Goal: Task Accomplishment & Management: Use online tool/utility

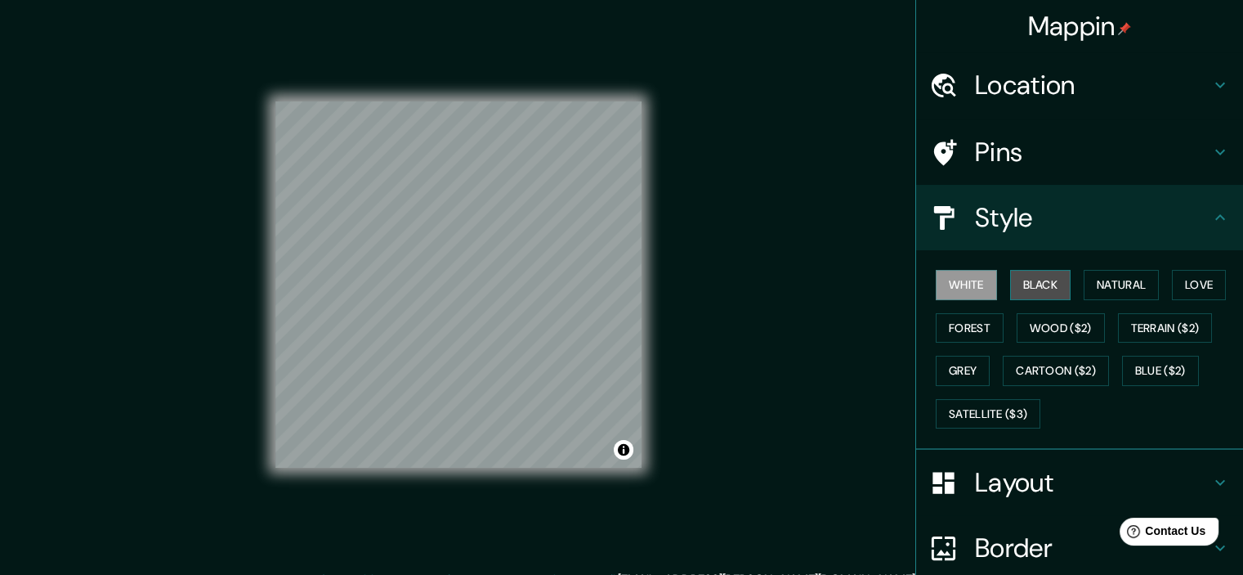
click at [1027, 288] on button "Black" at bounding box center [1040, 285] width 61 height 30
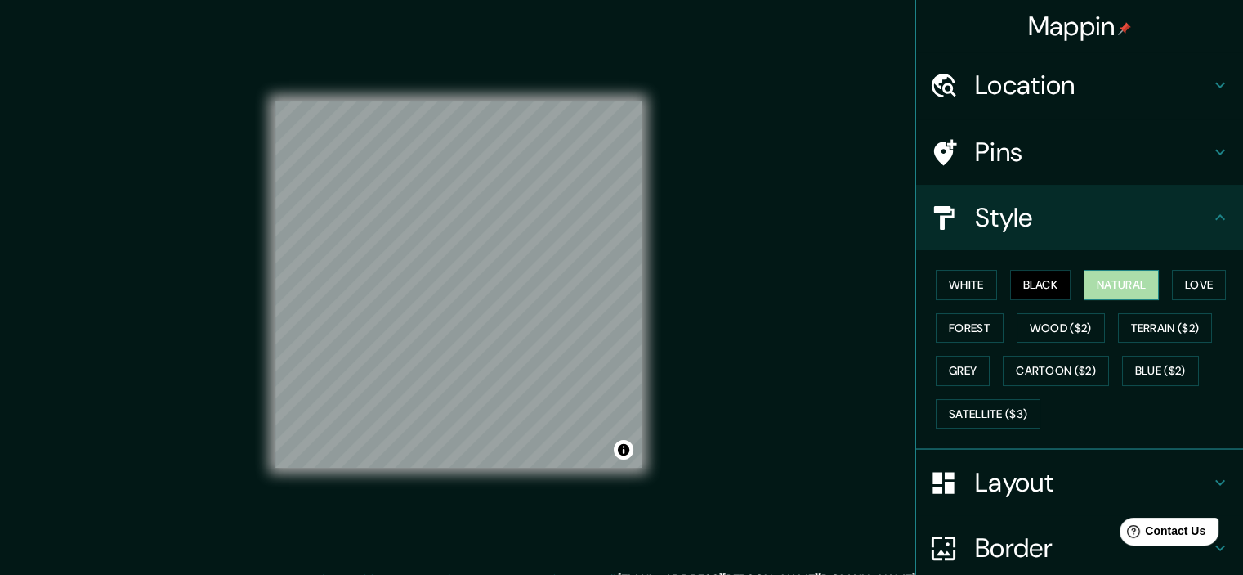
click at [1085, 281] on button "Natural" at bounding box center [1121, 285] width 75 height 30
click at [1030, 297] on button "Black" at bounding box center [1040, 285] width 61 height 30
click at [929, 289] on div "White Black Natural Love Forest Wood ($2) Terrain ($2) Grey Cartoon ($2) Blue (…" at bounding box center [1086, 349] width 314 height 172
click at [960, 281] on button "White" at bounding box center [966, 285] width 61 height 30
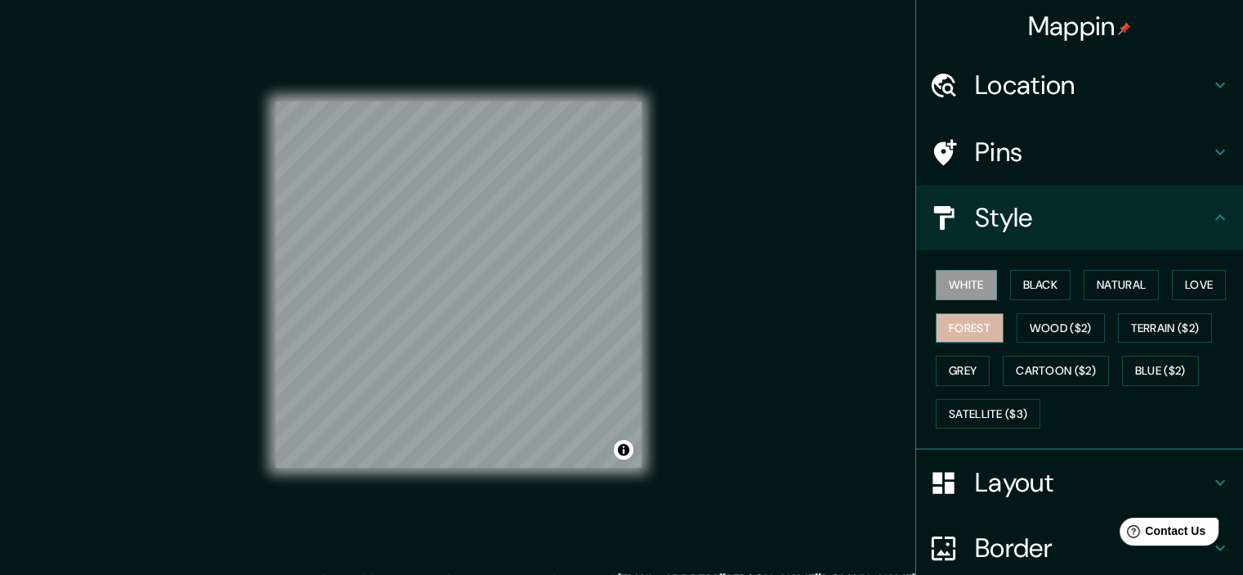
click at [954, 322] on button "Forest" at bounding box center [970, 328] width 68 height 30
click at [958, 266] on div "White Black Natural Love Forest Wood ($2) Terrain ($2) Grey Cartoon ($2) Blue (…" at bounding box center [1086, 349] width 314 height 172
click at [955, 275] on button "White" at bounding box center [966, 285] width 61 height 30
click at [950, 380] on button "Grey" at bounding box center [963, 371] width 54 height 30
click at [952, 290] on button "White" at bounding box center [966, 285] width 61 height 30
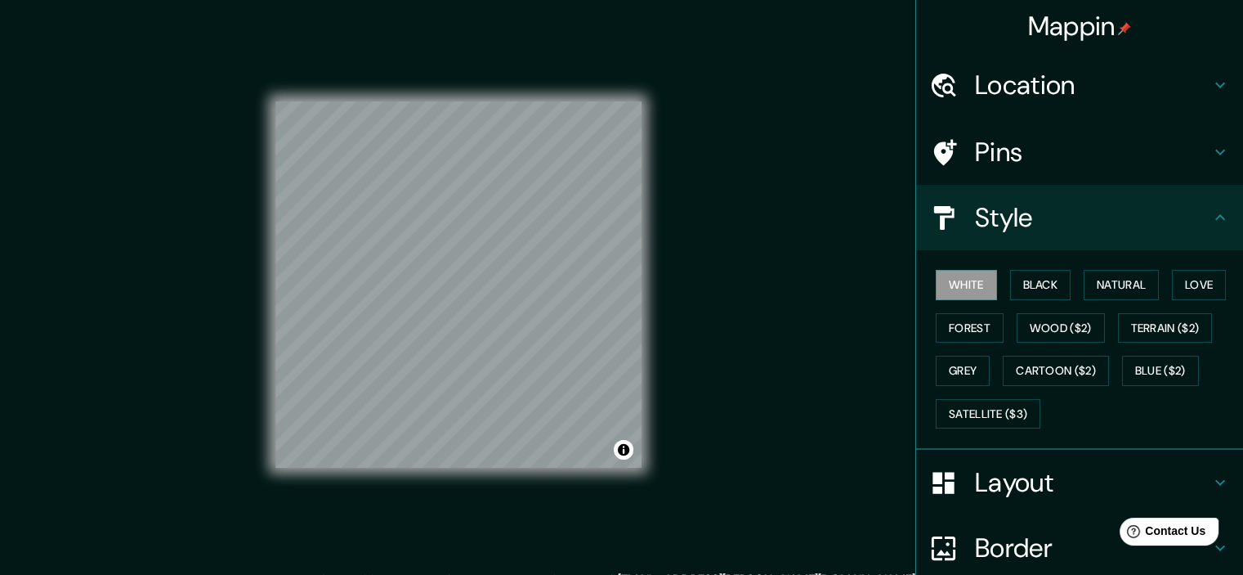
click at [999, 302] on div "White Black Natural Love Forest Wood ($2) Terrain ($2) Grey Cartoon ($2) Blue (…" at bounding box center [1086, 349] width 314 height 172
click at [1025, 290] on button "Black" at bounding box center [1040, 285] width 61 height 30
